Goal: Task Accomplishment & Management: Manage account settings

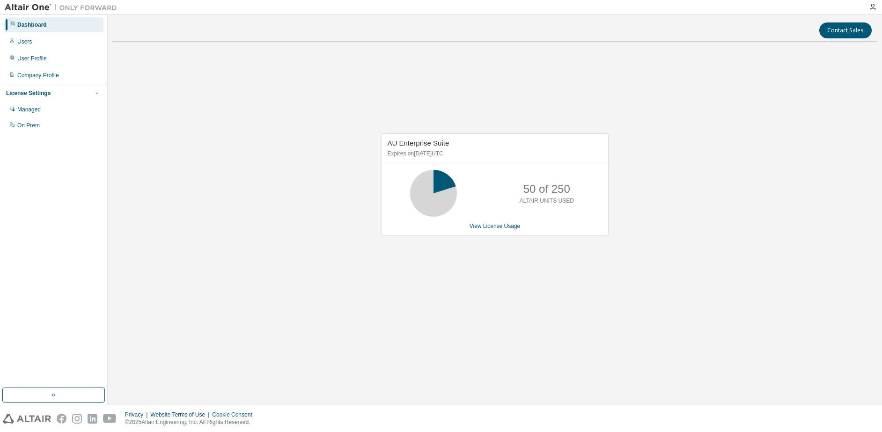
click at [482, 304] on div "AU Enterprise Suite Expires on [DATE] UTC 50 of 250 ALTAIR UNITS USED View Lice…" at bounding box center [494, 189] width 765 height 281
click at [29, 39] on div "Users" at bounding box center [24, 41] width 15 height 7
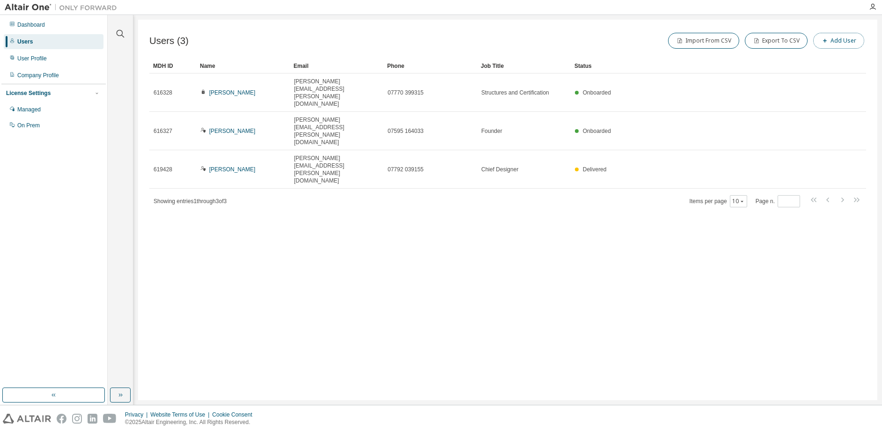
click at [840, 41] on button "Add User" at bounding box center [838, 41] width 51 height 16
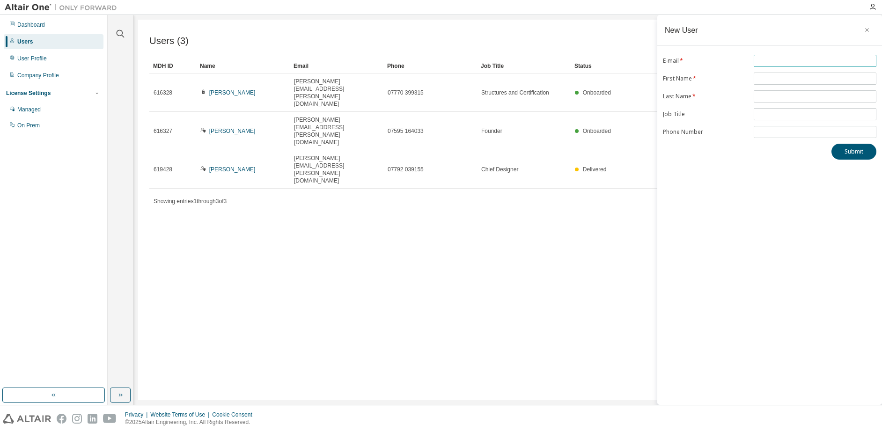
click at [780, 61] on input "text" at bounding box center [815, 60] width 118 height 7
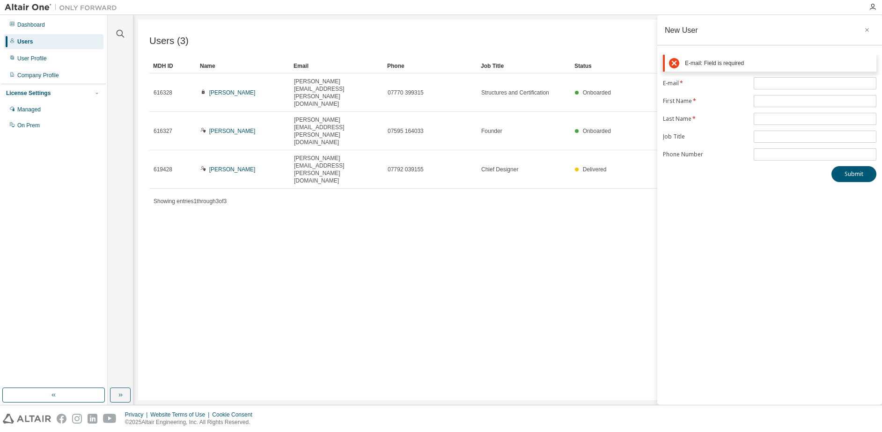
click at [621, 214] on div "Users (3) Import From CSV Export To CSV Add User Clear Load Save Save As Field …" at bounding box center [507, 210] width 739 height 381
click at [764, 86] on input "text" at bounding box center [815, 83] width 118 height 7
click at [871, 28] on button "button" at bounding box center [867, 29] width 15 height 15
